Goal: Task Accomplishment & Management: Use online tool/utility

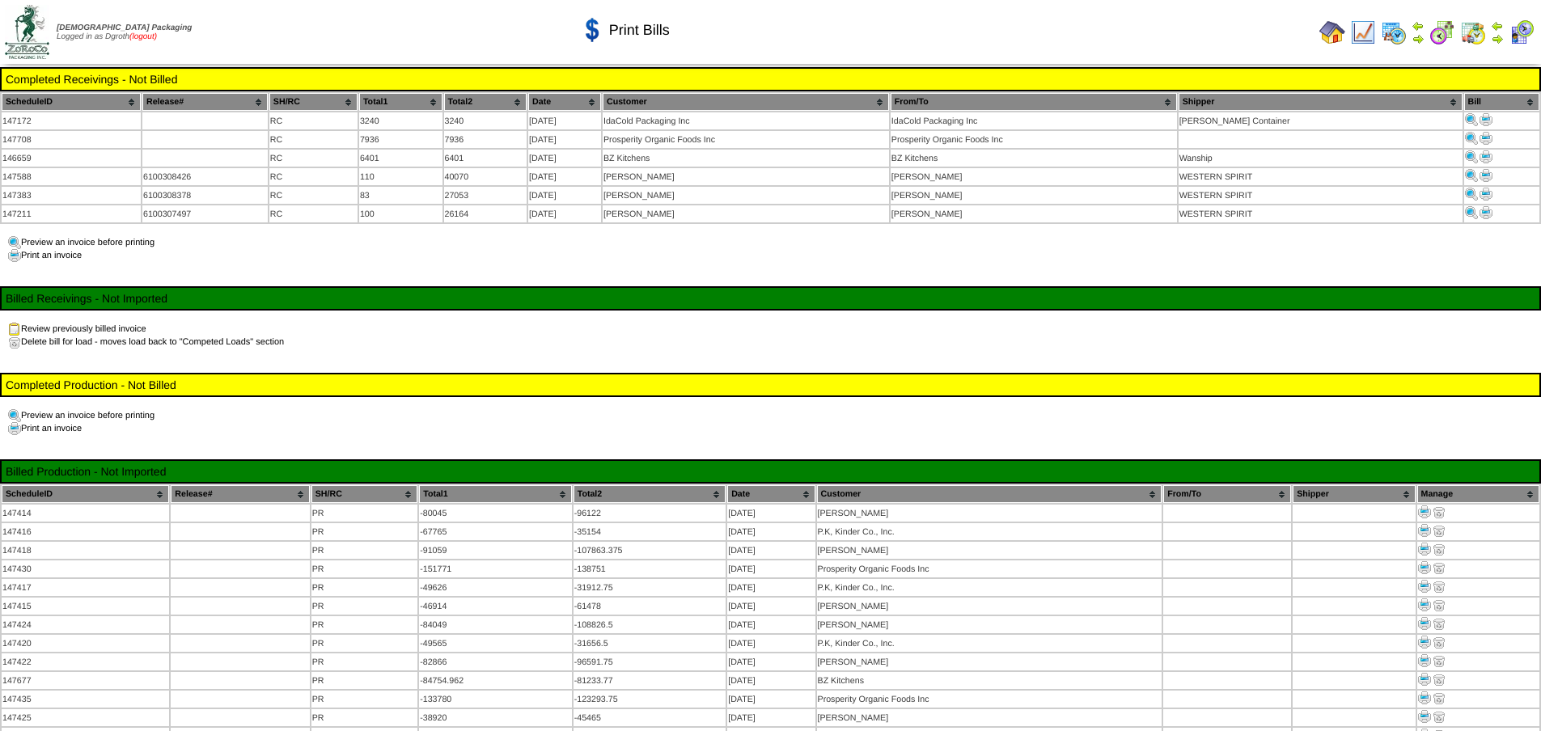
click at [152, 37] on link "(logout)" at bounding box center [142, 36] width 27 height 9
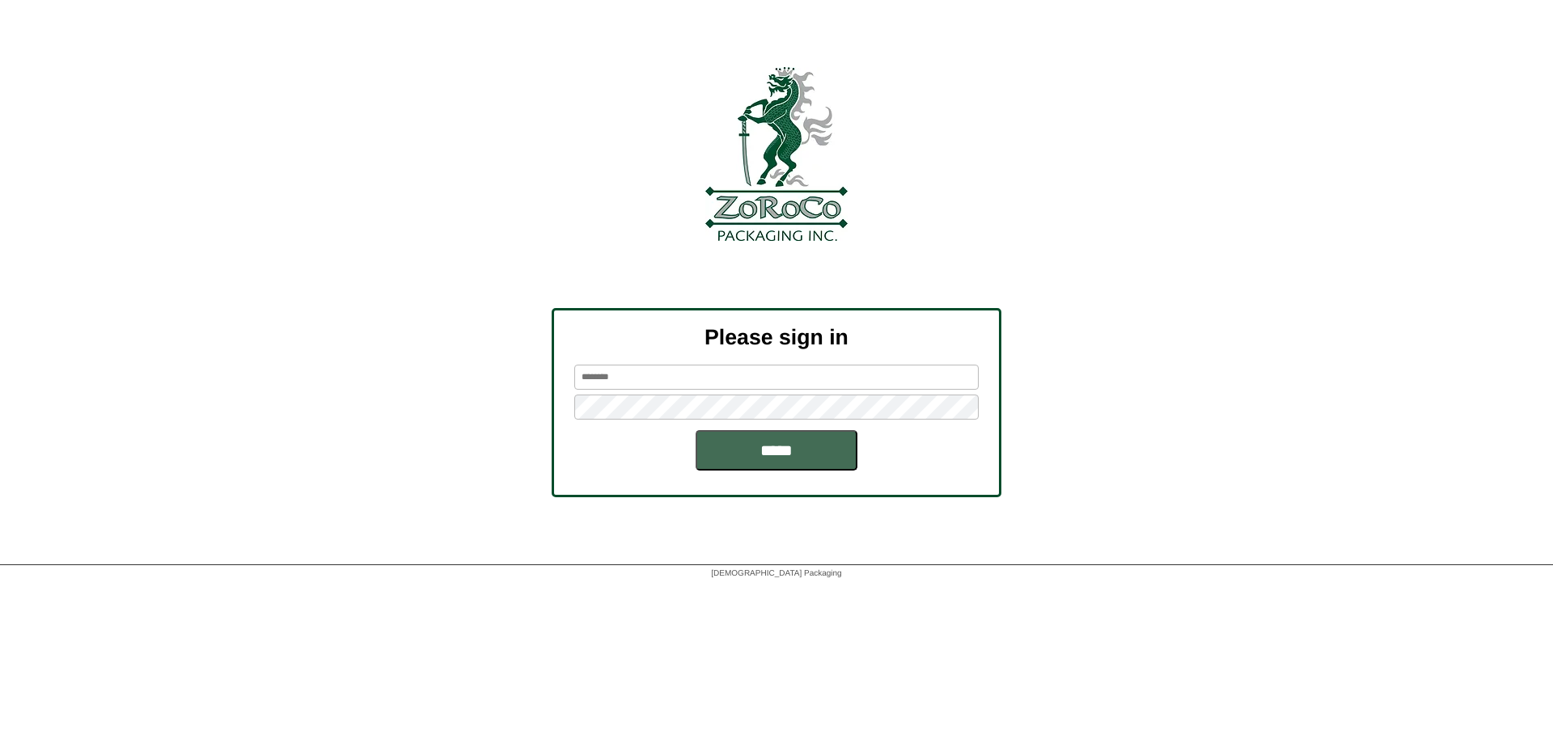
type input "******"
click at [798, 450] on input "*****" at bounding box center [776, 450] width 162 height 40
